Goal: Transaction & Acquisition: Purchase product/service

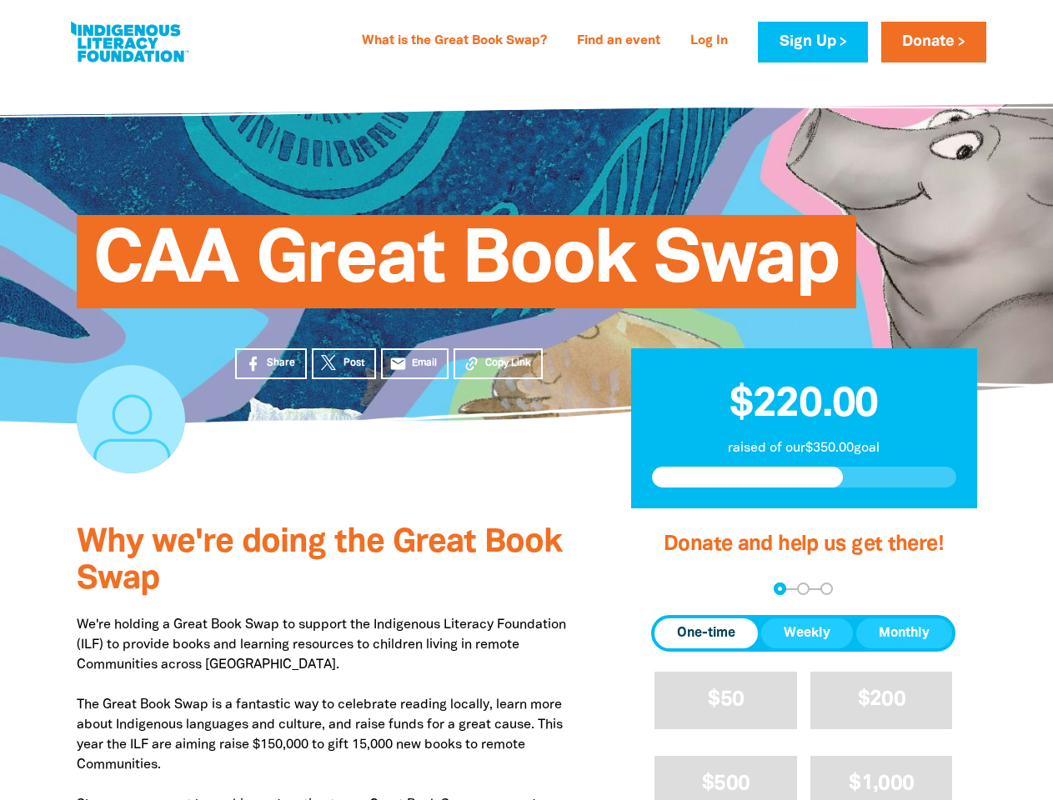
click at [526, 400] on div "CAA Great Book Swap" at bounding box center [527, 249] width 1001 height 349
click at [498, 364] on span "Copy Link" at bounding box center [508, 363] width 46 height 15
click at [674, 590] on div "arrow_back Back Step 1 Step 2 Step 3" at bounding box center [803, 589] width 304 height 13
click at [780, 589] on div "Navigate to step 1 of 3 to enter your donation amount" at bounding box center [780, 589] width 4 height 4
click at [706, 634] on span "One-time" at bounding box center [706, 634] width 58 height 20
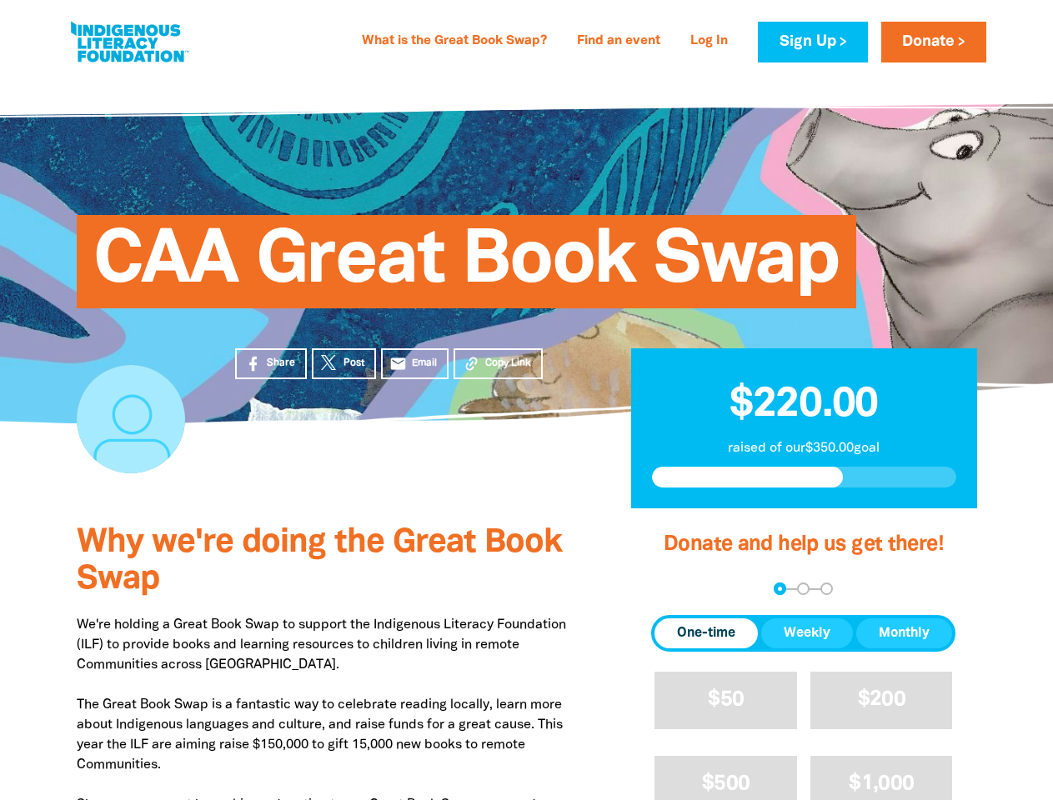
click at [807, 634] on span "Weekly" at bounding box center [807, 634] width 47 height 20
click at [904, 634] on span "Monthly" at bounding box center [904, 634] width 51 height 20
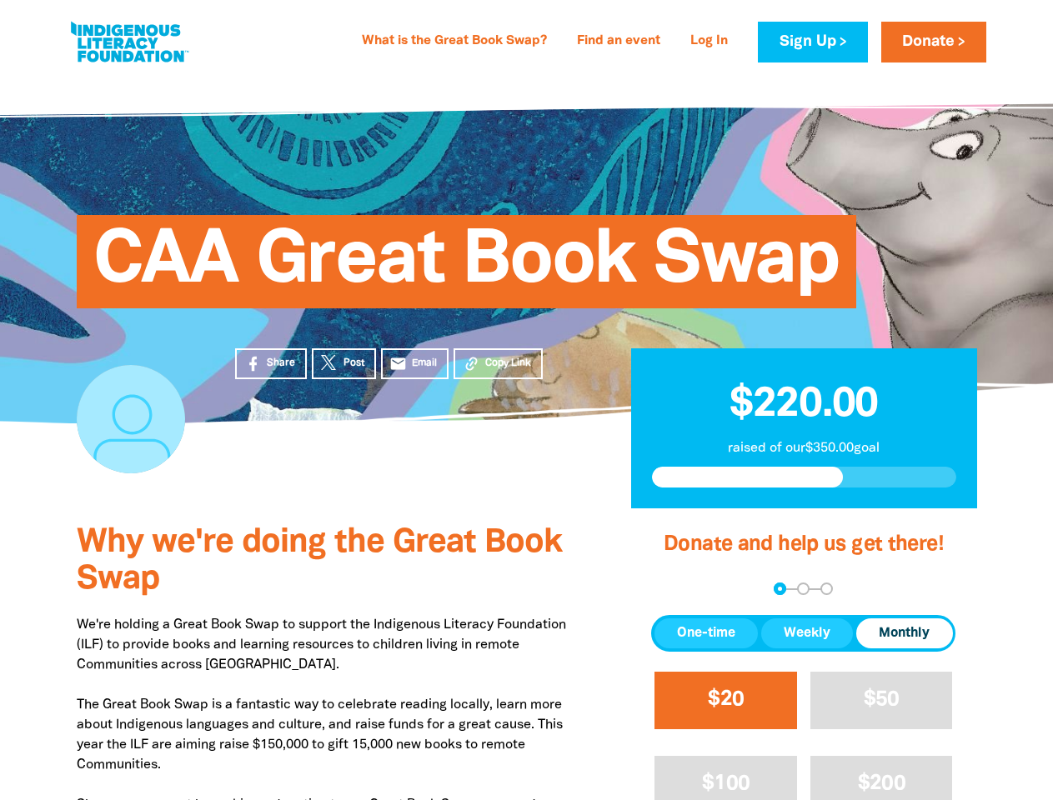
click at [725, 700] on span "$20" at bounding box center [726, 699] width 36 height 19
